Goal: Task Accomplishment & Management: Manage account settings

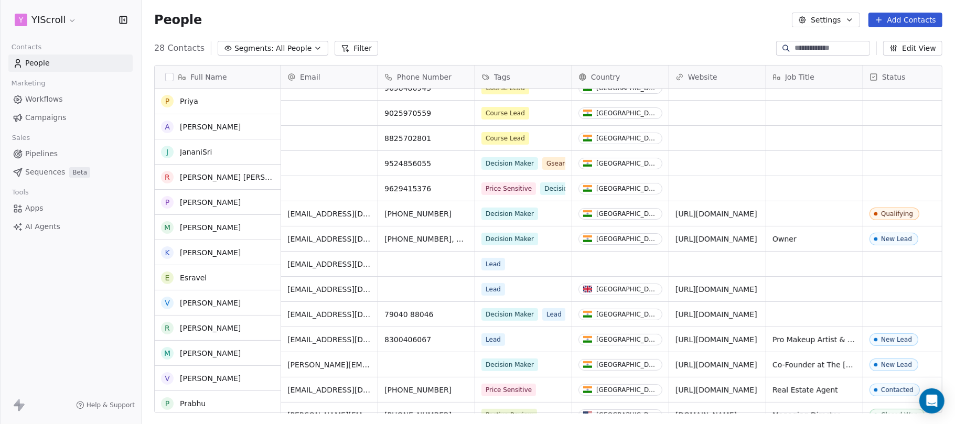
scroll to position [140, 0]
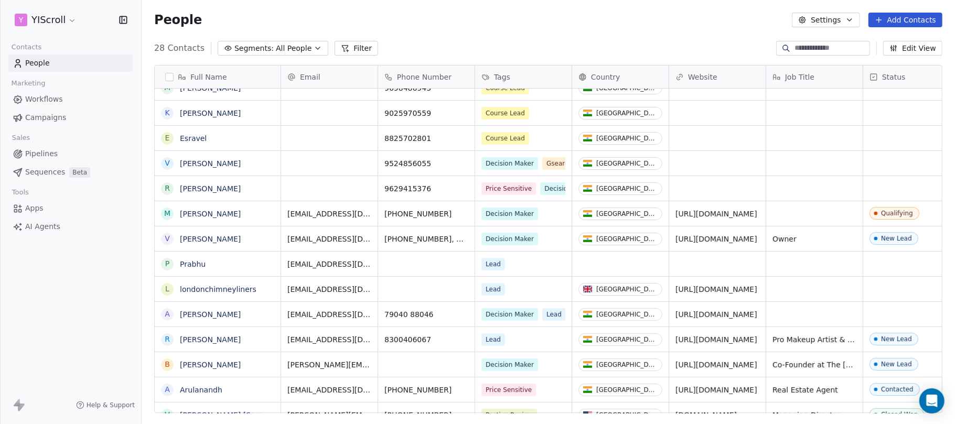
click at [72, 20] on html "Y YIScroll Contacts People Marketing Workflows Campaigns Sales Pipelines Sequen…" at bounding box center [477, 251] width 955 height 503
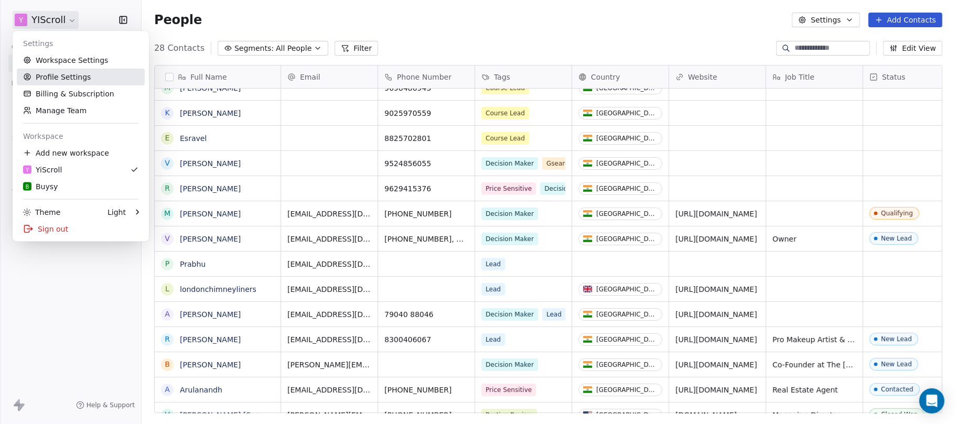
click at [63, 78] on link "Profile Settings" at bounding box center [81, 77] width 128 height 17
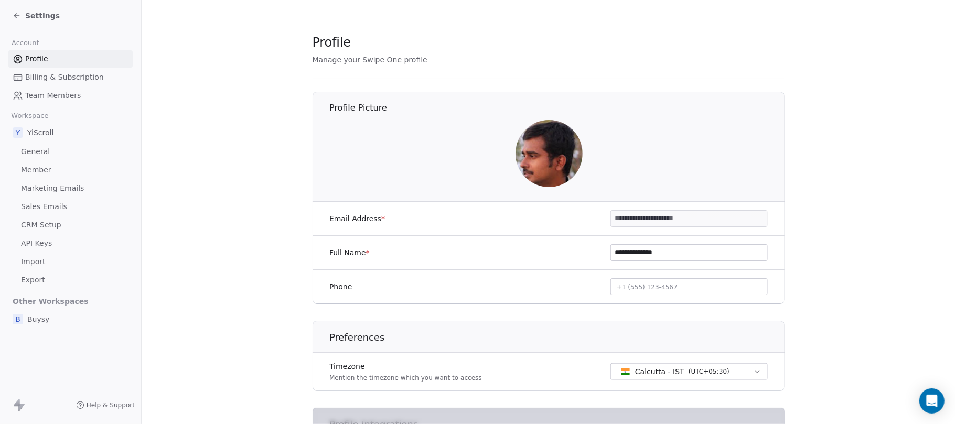
click at [30, 173] on span "Member" at bounding box center [36, 170] width 30 height 11
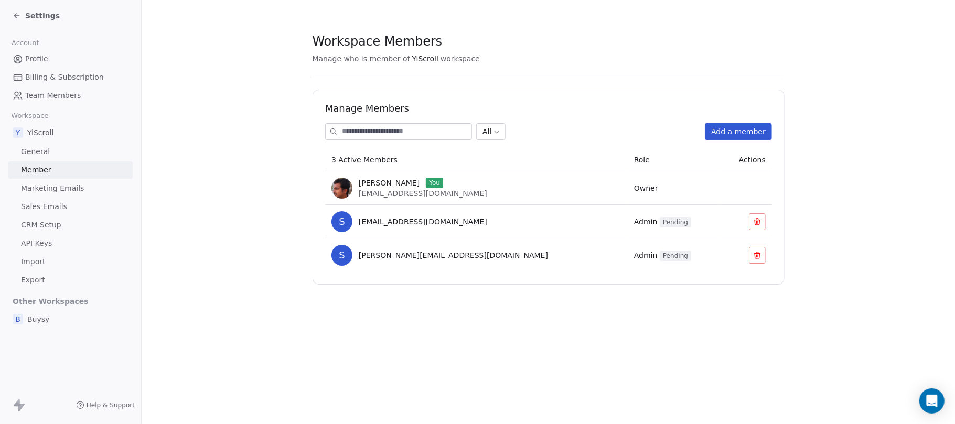
click at [42, 62] on span "Profile" at bounding box center [36, 59] width 23 height 11
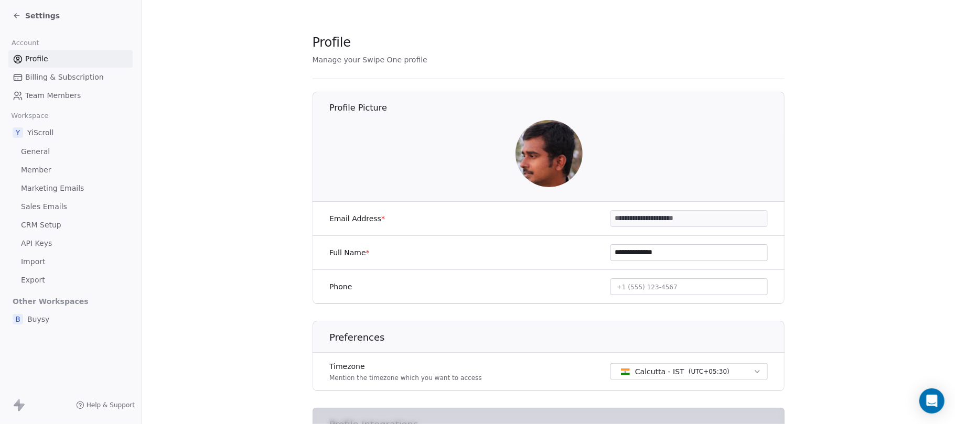
click at [17, 16] on icon at bounding box center [16, 16] width 5 height 0
